Goal: Information Seeking & Learning: Find specific page/section

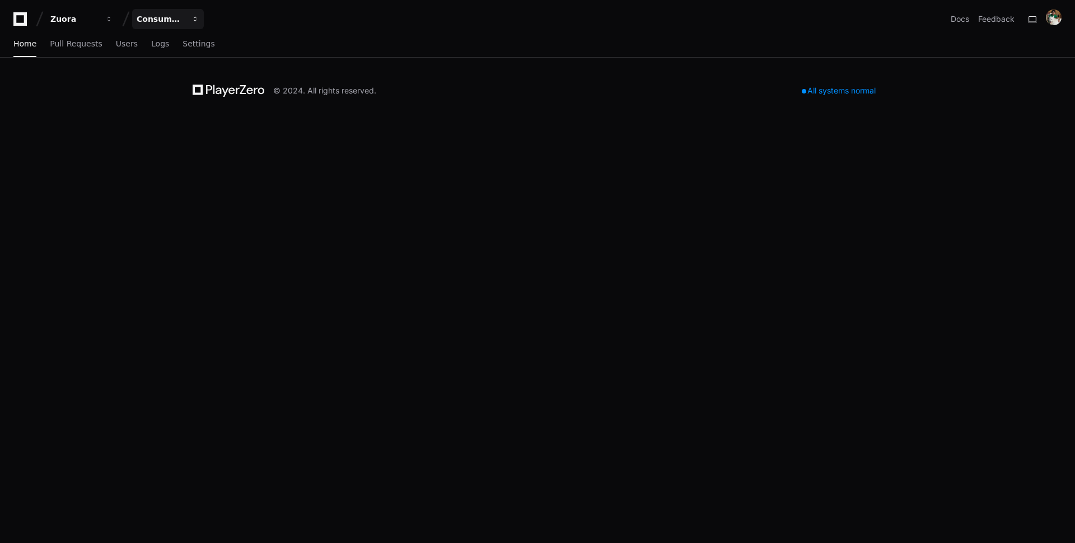
click at [157, 14] on div "Consumption" at bounding box center [161, 18] width 48 height 11
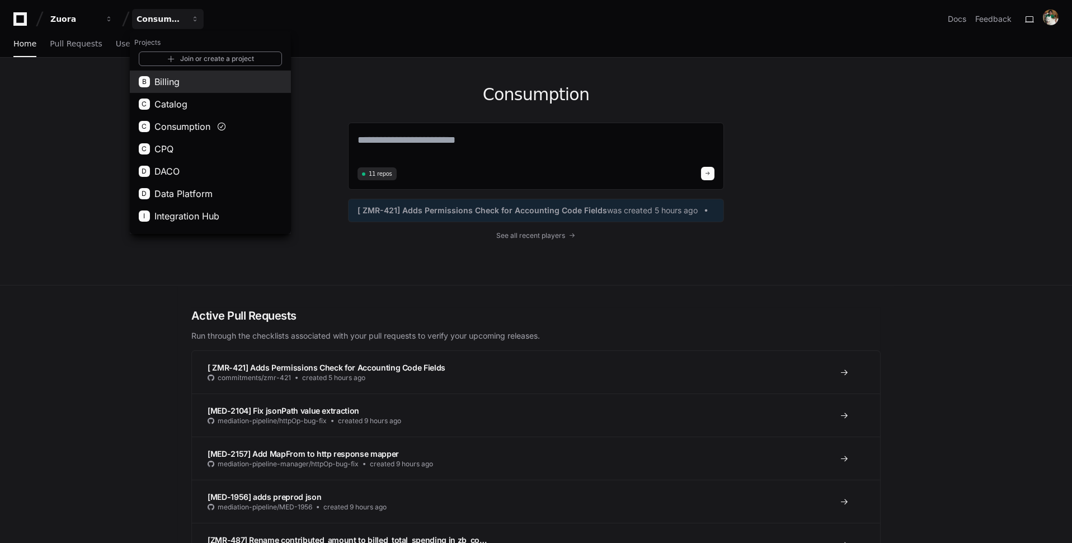
click at [186, 84] on button "B Billing" at bounding box center [210, 82] width 161 height 22
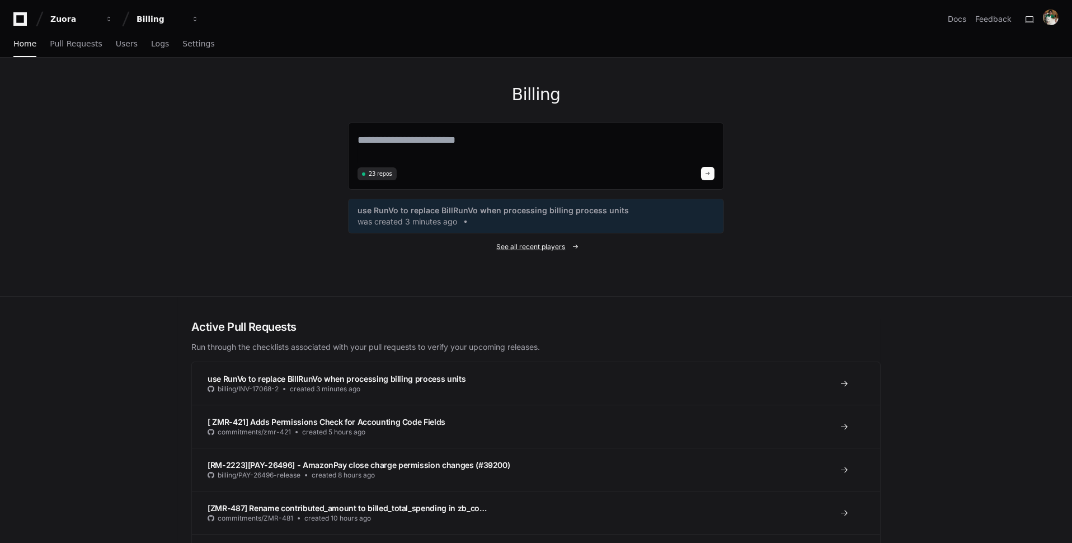
click at [560, 245] on span "See all recent players" at bounding box center [531, 246] width 69 height 9
click at [555, 247] on span "See all recent players" at bounding box center [531, 246] width 69 height 9
click at [578, 246] on span at bounding box center [576, 246] width 7 height 7
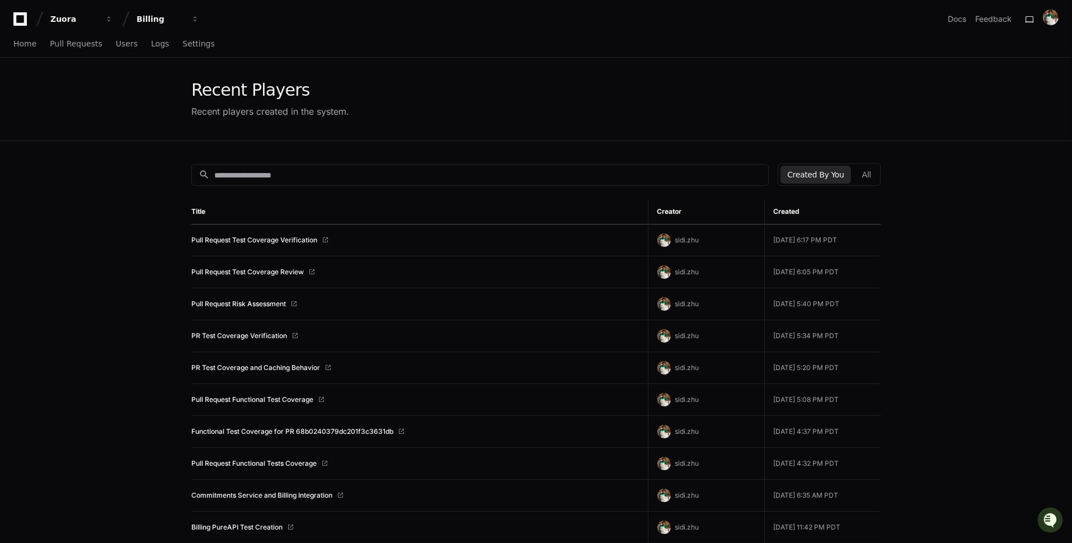
click at [677, 210] on th "Creator" at bounding box center [706, 211] width 116 height 25
click at [875, 173] on button "All" at bounding box center [867, 175] width 22 height 18
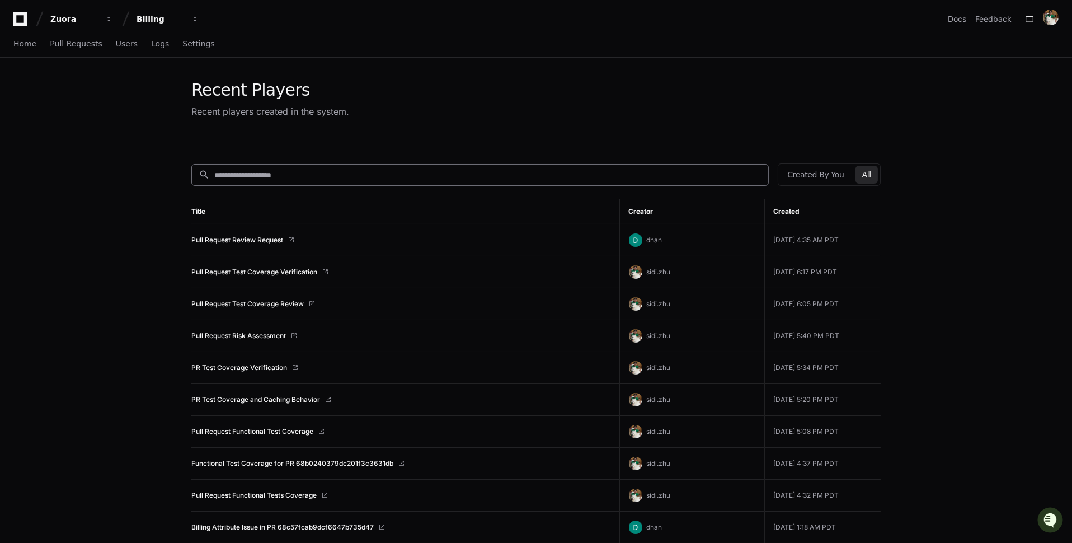
click at [649, 166] on div "search" at bounding box center [480, 175] width 578 height 22
click at [645, 175] on input at bounding box center [487, 175] width 547 height 11
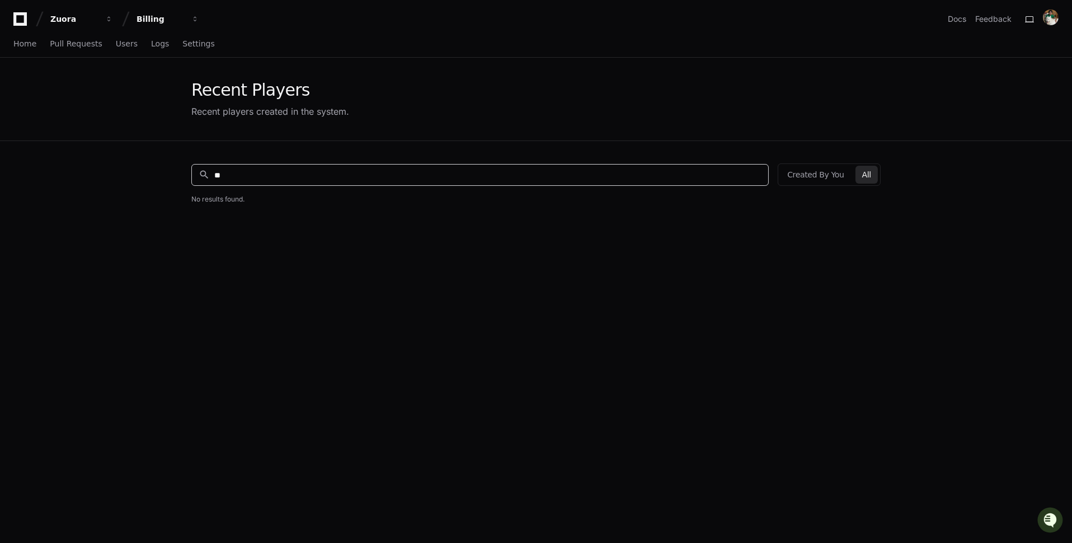
type input "*"
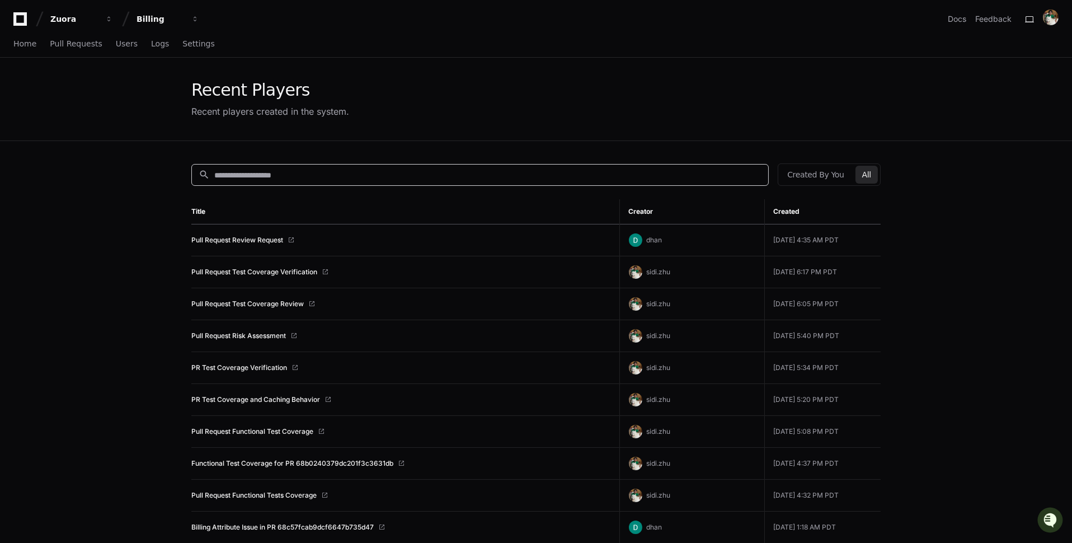
paste input "*********"
type input "*********"
